Goal: Browse casually

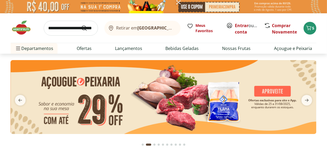
click at [311, 98] on span "next" at bounding box center [307, 100] width 11 height 11
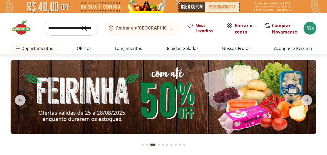
click at [311, 98] on span "next" at bounding box center [307, 100] width 11 height 11
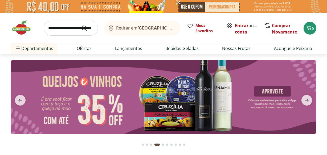
click at [311, 98] on span "next" at bounding box center [307, 100] width 11 height 11
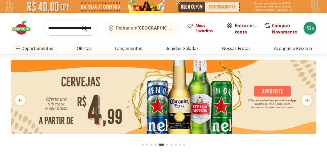
click at [311, 98] on span "next" at bounding box center [307, 100] width 11 height 11
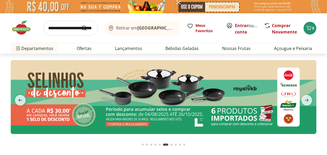
click at [311, 98] on span "next" at bounding box center [307, 100] width 11 height 11
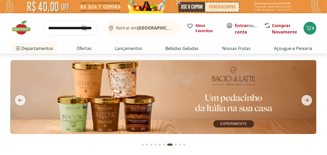
click at [311, 98] on span "next" at bounding box center [307, 100] width 11 height 11
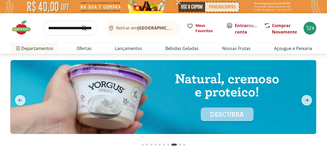
click at [311, 98] on span "next" at bounding box center [307, 100] width 11 height 11
